Goal: Information Seeking & Learning: Learn about a topic

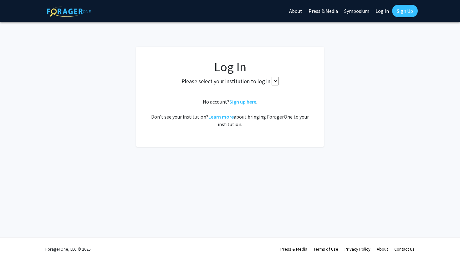
select select
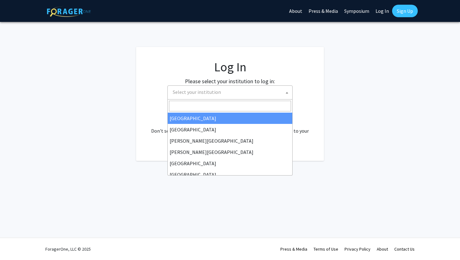
click at [208, 94] on span "Select your institution" at bounding box center [197, 92] width 48 height 6
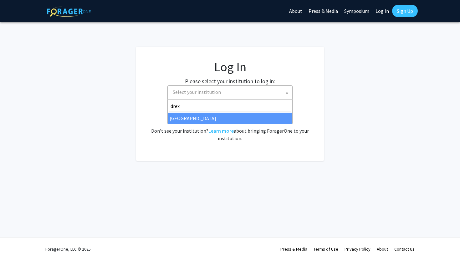
type input "drex"
select select "6"
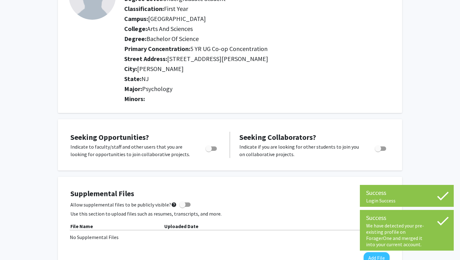
scroll to position [98, 0]
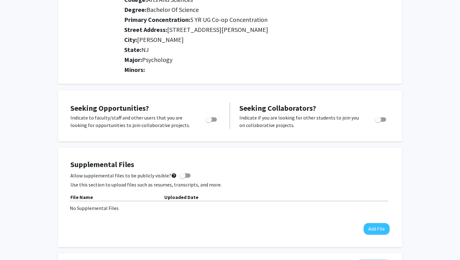
click at [208, 118] on span "Toggle" at bounding box center [209, 119] width 6 height 6
click at [209, 122] on input "Are you actively seeking opportunities?" at bounding box center [209, 122] width 0 height 0
checkbox input "true"
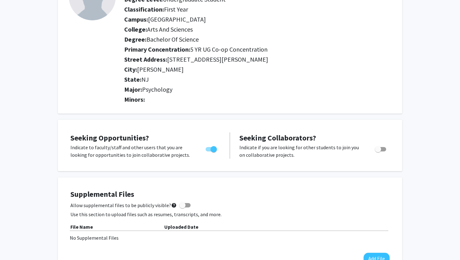
scroll to position [0, 0]
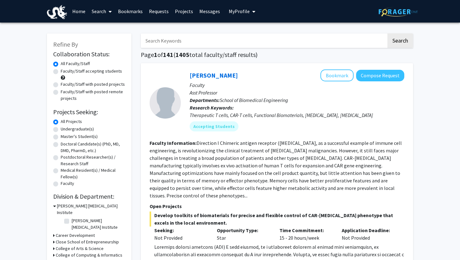
click at [163, 42] on input "Search Keywords" at bounding box center [264, 41] width 246 height 14
click at [388, 34] on button "Search" at bounding box center [401, 41] width 26 height 14
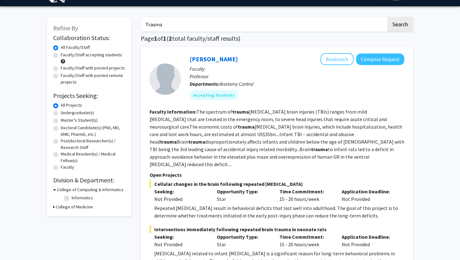
scroll to position [16, 0]
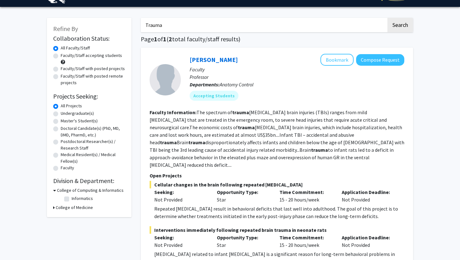
click at [157, 31] on input "Trauma" at bounding box center [264, 25] width 246 height 14
click at [388, 18] on button "Search" at bounding box center [401, 25] width 26 height 14
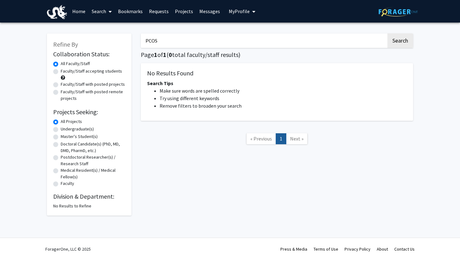
click at [157, 34] on input "PCOS" at bounding box center [264, 41] width 246 height 14
click at [388, 34] on button "Search" at bounding box center [401, 41] width 26 height 14
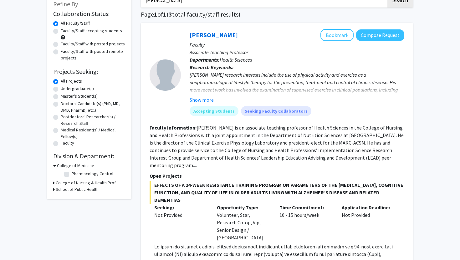
scroll to position [42, 0]
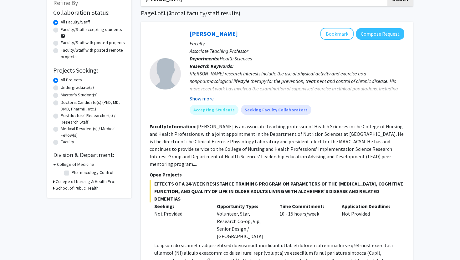
click at [197, 99] on button "Show more" at bounding box center [202, 99] width 24 height 8
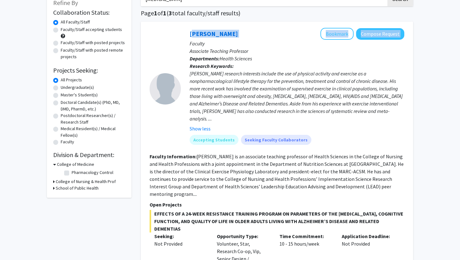
drag, startPoint x: 243, startPoint y: 38, endPoint x: 186, endPoint y: 35, distance: 57.1
click at [185, 35] on div "Michael Bruneau Bookmark Compose Request Faculty Associate Teaching Professor D…" at bounding box center [293, 89] width 224 height 122
click at [186, 35] on div "Michael Bruneau Bookmark Compose Request Faculty Associate Teaching Professor D…" at bounding box center [293, 89] width 224 height 122
drag, startPoint x: 185, startPoint y: 34, endPoint x: 238, endPoint y: 36, distance: 53.3
click at [238, 36] on div "Michael Bruneau Bookmark Compose Request Faculty Associate Teaching Professor D…" at bounding box center [293, 89] width 224 height 122
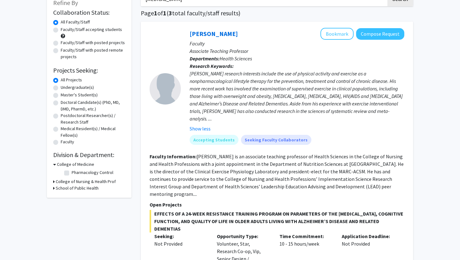
copy link "Michael Bruneau"
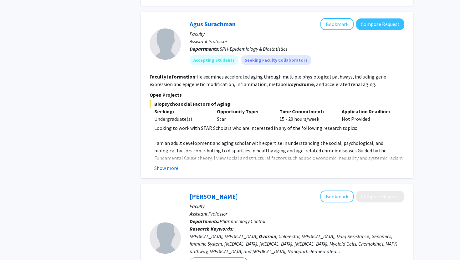
scroll to position [585, 0]
click at [273, 165] on div "Show more" at bounding box center [279, 169] width 250 height 8
click at [181, 148] on span "Guided by the Fundamental Cause theory, I view social and structural factors su…" at bounding box center [278, 162] width 249 height 29
click at [173, 165] on button "Show more" at bounding box center [166, 169] width 24 height 8
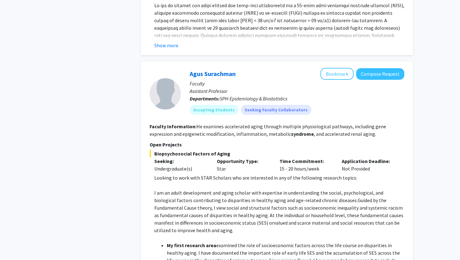
scroll to position [524, 0]
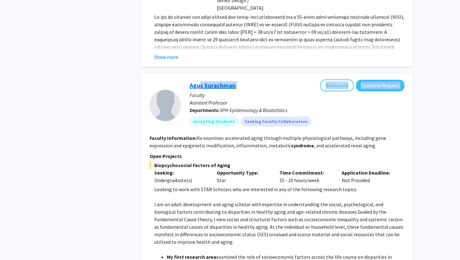
drag, startPoint x: 241, startPoint y: 49, endPoint x: 196, endPoint y: 50, distance: 45.4
click at [196, 80] on div "Agus Surachman Bookmark Compose Request" at bounding box center [297, 86] width 215 height 12
click at [183, 80] on div "Agus Surachman Bookmark Compose Request Faculty Assistant Professor Departments…" at bounding box center [293, 106] width 224 height 52
drag, startPoint x: 183, startPoint y: 47, endPoint x: 236, endPoint y: 49, distance: 53.0
click at [236, 80] on div "Agus Surachman Bookmark Compose Request Faculty Assistant Professor Departments…" at bounding box center [293, 106] width 224 height 52
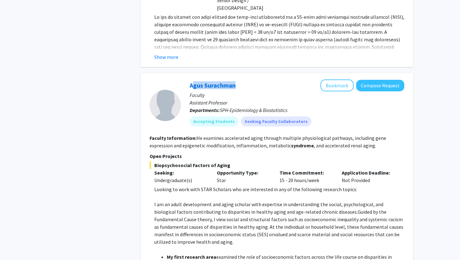
copy link "Agus Surachman"
click at [265, 152] on p "Open Projects" at bounding box center [277, 156] width 255 height 8
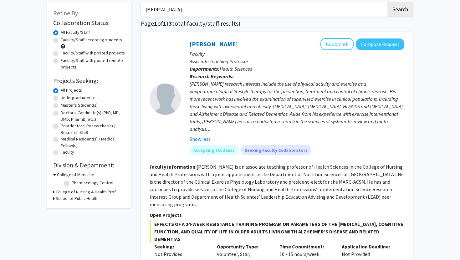
scroll to position [0, 0]
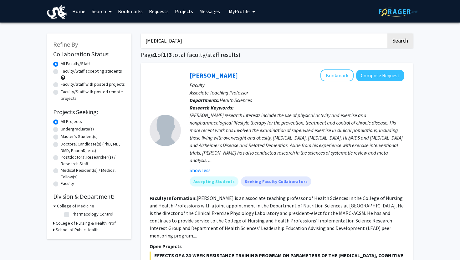
click at [184, 38] on input "Polycystic Ovarian Syndrome" at bounding box center [264, 41] width 246 height 14
click at [388, 34] on button "Search" at bounding box center [401, 41] width 26 height 14
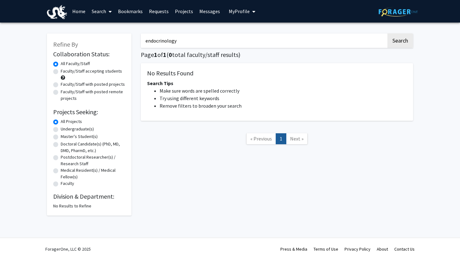
drag, startPoint x: 158, startPoint y: 41, endPoint x: 142, endPoint y: 39, distance: 16.7
click at [142, 39] on input "endocrinology" at bounding box center [264, 41] width 246 height 14
click at [388, 34] on button "Search" at bounding box center [401, 41] width 26 height 14
click at [183, 43] on input "endocrinology" at bounding box center [264, 41] width 246 height 14
type input "endocrine"
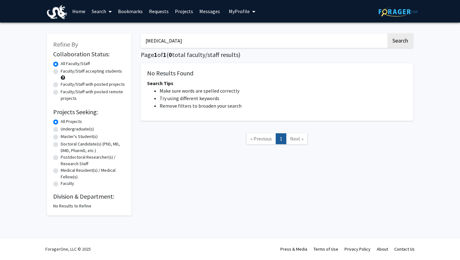
click at [388, 34] on button "Search" at bounding box center [401, 41] width 26 height 14
click at [183, 43] on input "endocrine" at bounding box center [264, 41] width 246 height 14
click at [199, 97] on li "Try using different keywords" at bounding box center [283, 99] width 247 height 8
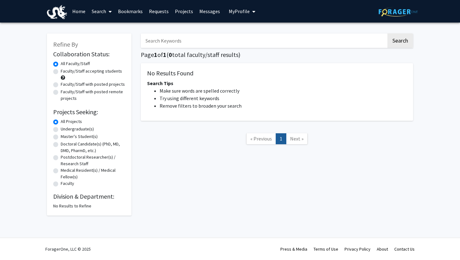
click at [97, 72] on label "Faculty/Staff accepting students" at bounding box center [91, 71] width 61 height 7
click at [65, 72] on input "Faculty/Staff accepting students" at bounding box center [63, 70] width 4 height 4
radio input "true"
click at [90, 65] on label "All Faculty/Staff" at bounding box center [75, 63] width 29 height 7
click at [65, 64] on input "All Faculty/Staff" at bounding box center [63, 62] width 4 height 4
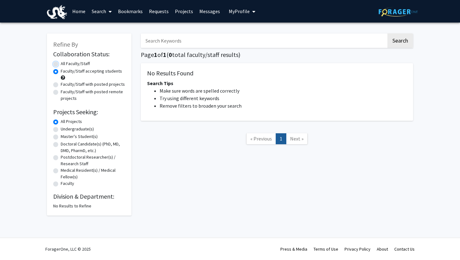
radio input "true"
click at [395, 37] on button "Search" at bounding box center [401, 41] width 26 height 14
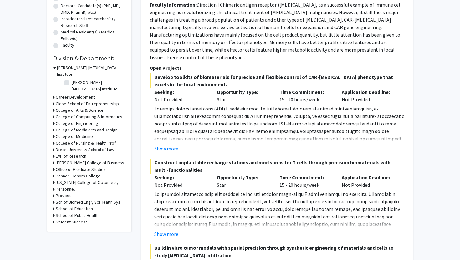
scroll to position [147, 0]
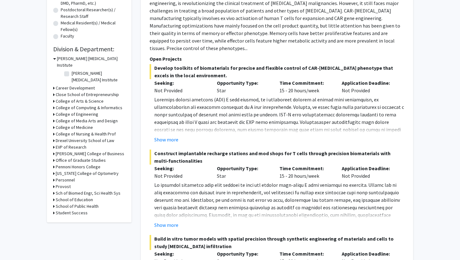
click at [79, 203] on h3 "School of Public Health" at bounding box center [77, 206] width 43 height 7
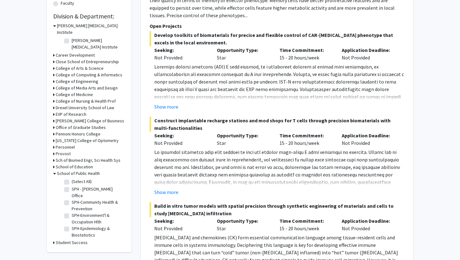
scroll to position [232, 0]
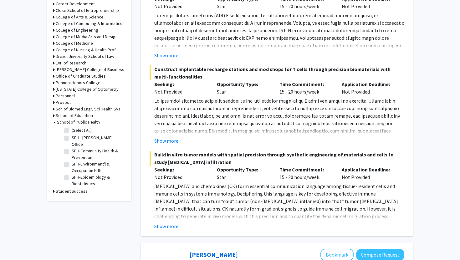
click at [72, 187] on label "SPH-Health Management & Policy" at bounding box center [98, 193] width 52 height 13
click at [72, 187] on input "SPH-Health Management & Policy" at bounding box center [74, 189] width 4 height 4
checkbox input "true"
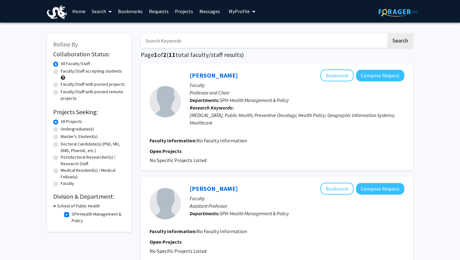
click at [238, 115] on div "Cancer; Public Health; Preventive Oncology; Health Policy; Geographic Informati…" at bounding box center [297, 118] width 215 height 15
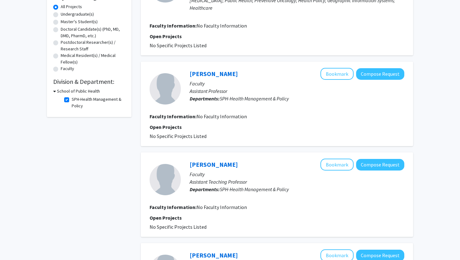
scroll to position [181, 0]
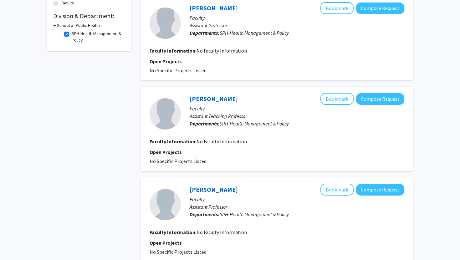
click at [72, 34] on label "SPH-Health Management & Policy" at bounding box center [98, 36] width 52 height 13
click at [72, 34] on input "SPH-Health Management & Policy" at bounding box center [74, 32] width 4 height 4
checkbox input "false"
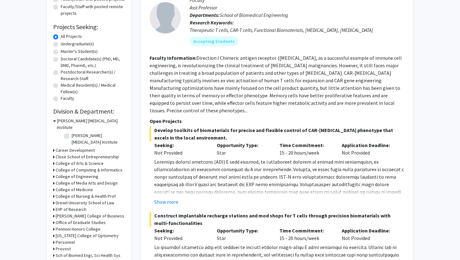
scroll to position [183, 0]
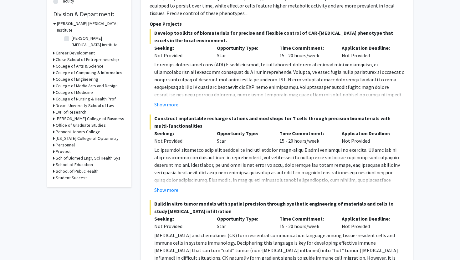
click at [83, 96] on h3 "College of Nursing & Health Prof" at bounding box center [86, 99] width 60 height 7
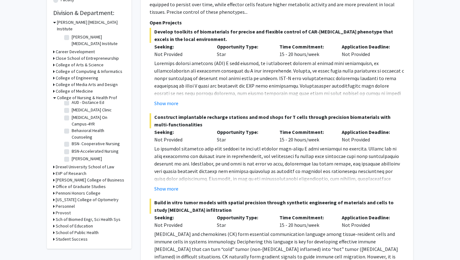
scroll to position [0, 0]
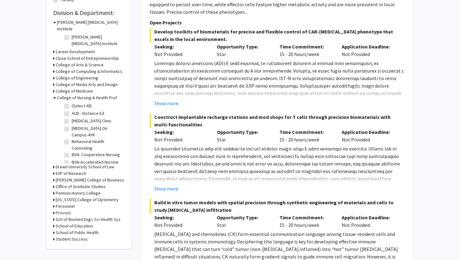
click at [90, 138] on label "Behavioral Health Counseling" at bounding box center [98, 144] width 52 height 13
click at [76, 138] on input "Behavioral Health Counseling" at bounding box center [74, 140] width 4 height 4
checkbox input "true"
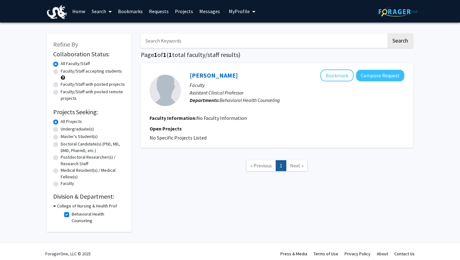
click at [72, 214] on label "Behavioral Health Counseling" at bounding box center [98, 217] width 52 height 13
click at [72, 214] on input "Behavioral Health Counseling" at bounding box center [74, 213] width 4 height 4
checkbox input "false"
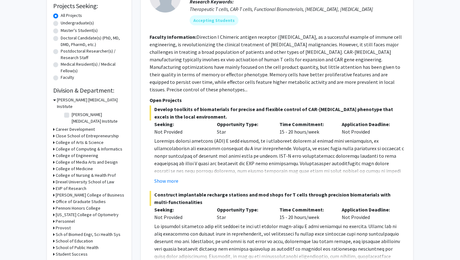
scroll to position [107, 0]
click at [58, 139] on h3 "College of Arts & Science" at bounding box center [80, 142] width 48 height 7
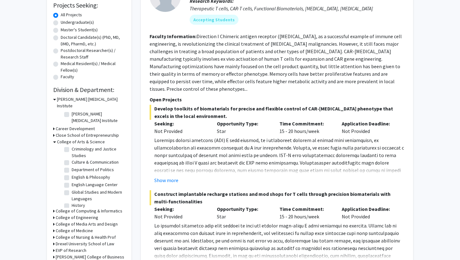
scroll to position [98, 0]
click at [72, 190] on label "Psychology" at bounding box center [83, 193] width 22 height 7
click at [72, 190] on input "Psychology" at bounding box center [74, 192] width 4 height 4
checkbox input "true"
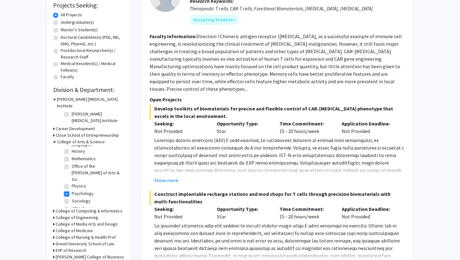
checkbox input "true"
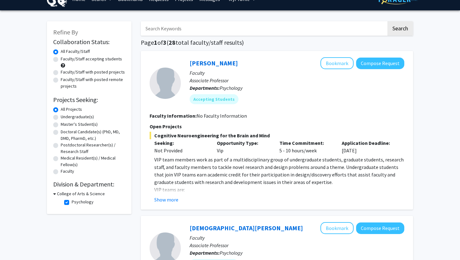
scroll to position [13, 0]
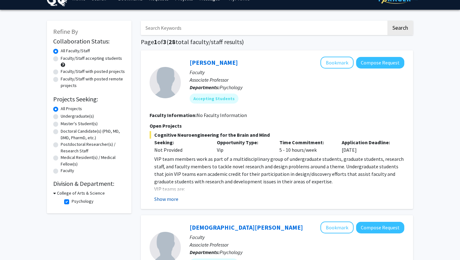
click at [173, 199] on button "Show more" at bounding box center [166, 199] width 24 height 8
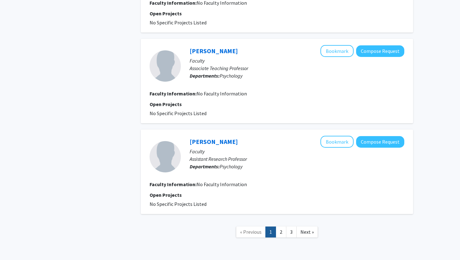
scroll to position [1766, 0]
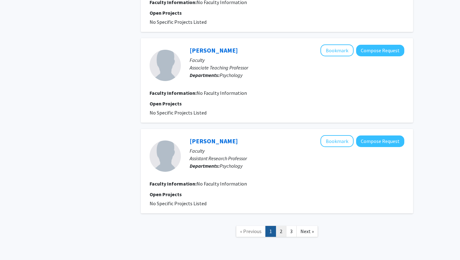
click at [277, 226] on link "2" at bounding box center [281, 231] width 11 height 11
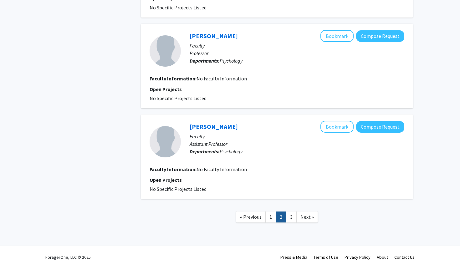
scroll to position [774, 0]
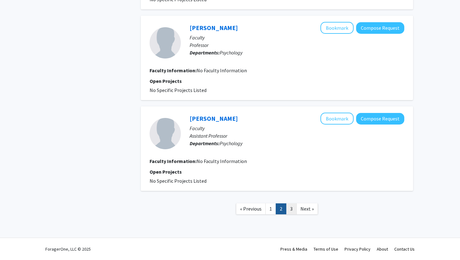
click at [295, 210] on link "3" at bounding box center [291, 209] width 11 height 11
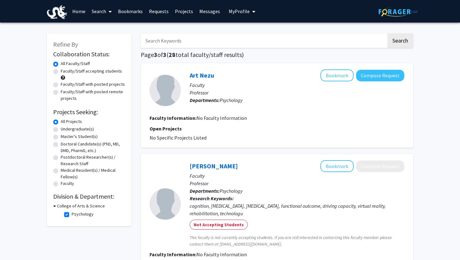
click at [72, 215] on label "Psychology" at bounding box center [83, 214] width 22 height 7
click at [72, 215] on input "Psychology" at bounding box center [74, 213] width 4 height 4
checkbox input "false"
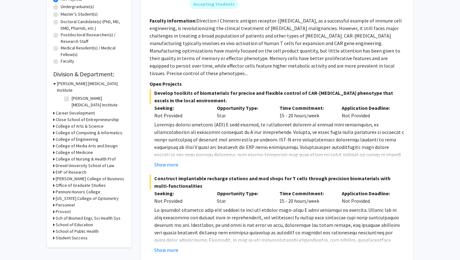
scroll to position [140, 0]
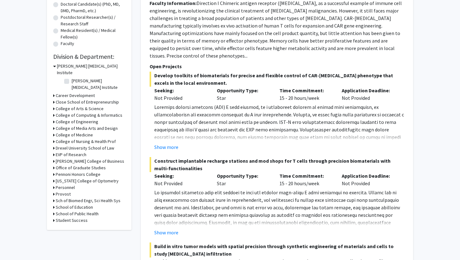
click at [74, 138] on h3 "College of Nursing & Health Prof" at bounding box center [86, 141] width 60 height 7
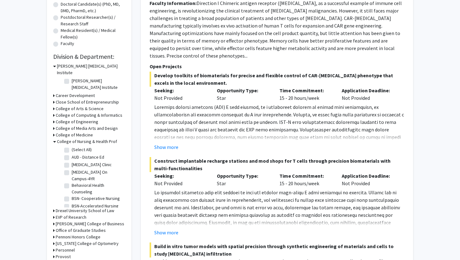
click at [72, 132] on h3 "College of Medicine" at bounding box center [74, 135] width 37 height 7
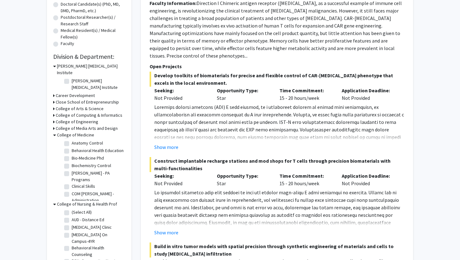
scroll to position [9, 0]
click at [72, 146] on label "Behavioral Health Education" at bounding box center [98, 149] width 52 height 7
click at [72, 146] on input "Behavioral Health Education" at bounding box center [74, 148] width 4 height 4
checkbox input "true"
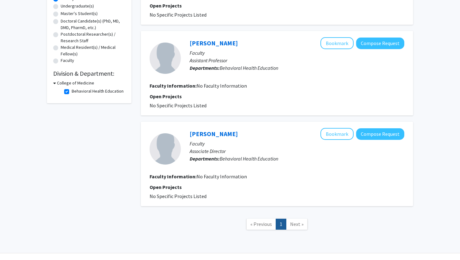
scroll to position [45, 0]
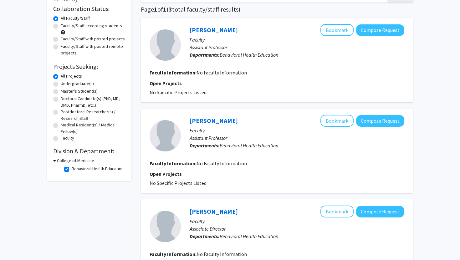
click at [72, 171] on label "Behavioral Health Education" at bounding box center [98, 169] width 52 height 7
click at [72, 170] on input "Behavioral Health Education" at bounding box center [74, 168] width 4 height 4
checkbox input "false"
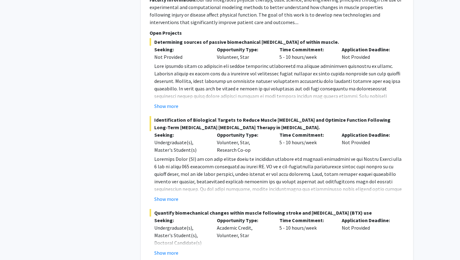
scroll to position [3640, 0]
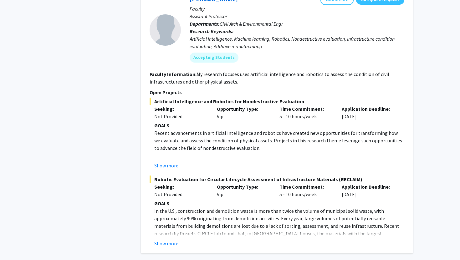
scroll to position [2525, 0]
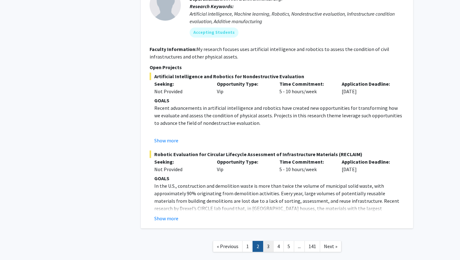
click at [267, 241] on link "3" at bounding box center [268, 246] width 11 height 11
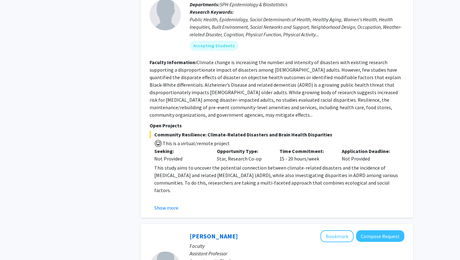
scroll to position [1426, 0]
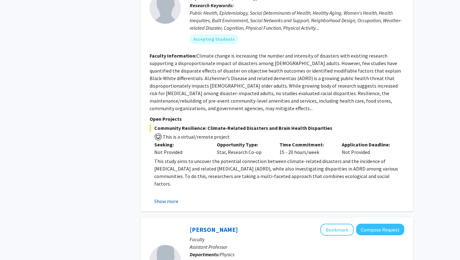
click at [166, 198] on button "Show more" at bounding box center [166, 202] width 24 height 8
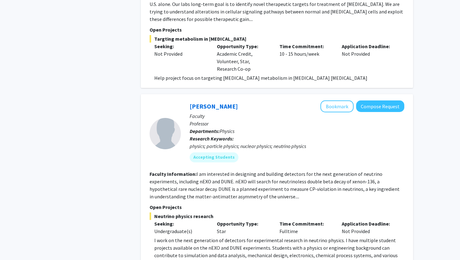
scroll to position [2109, 0]
